Goal: Transaction & Acquisition: Purchase product/service

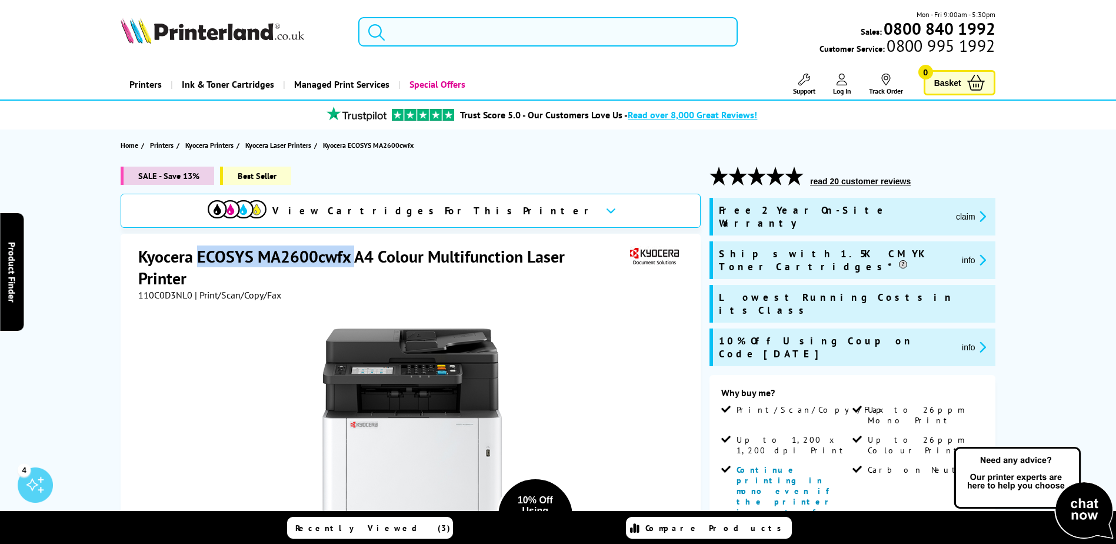
drag, startPoint x: 351, startPoint y: 258, endPoint x: 201, endPoint y: 255, distance: 150.0
click at [201, 255] on h1 "Kyocera ECOSYS MA2600cwfx A4 Colour Multifunction Laser Printer" at bounding box center [382, 267] width 489 height 44
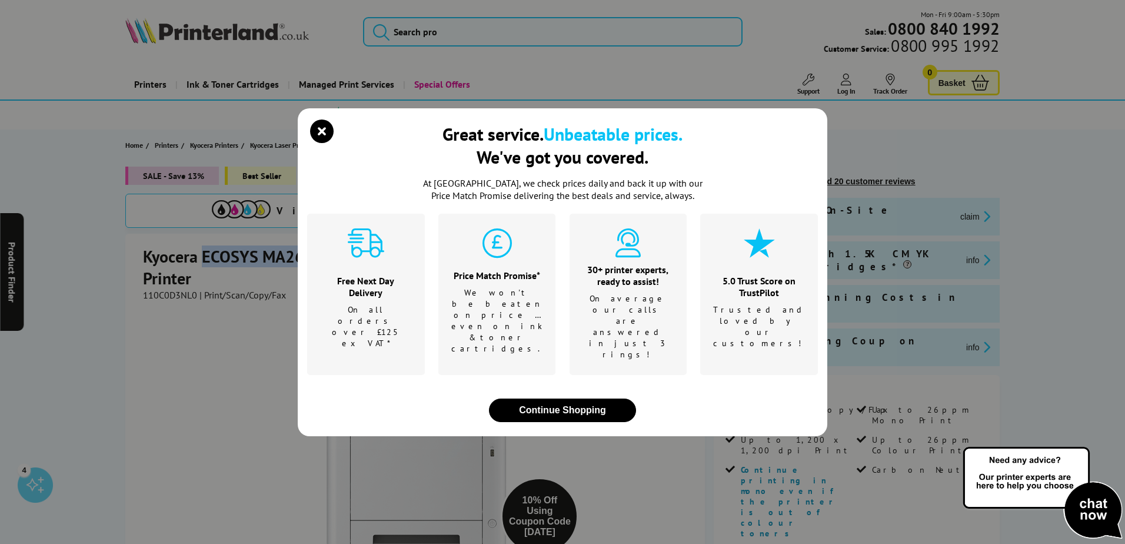
copy h1 "ECOSYS MA2600cwfx"
click at [321, 143] on icon "close modal" at bounding box center [322, 131] width 24 height 24
